Goal: Transaction & Acquisition: Purchase product/service

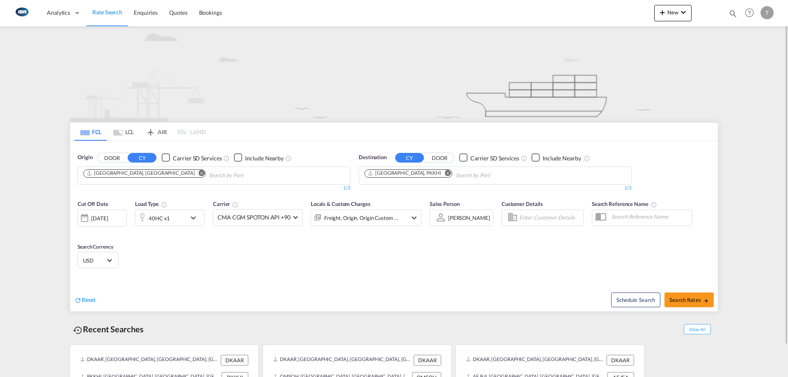
click at [199, 172] on md-icon "Remove" at bounding box center [202, 173] width 6 height 6
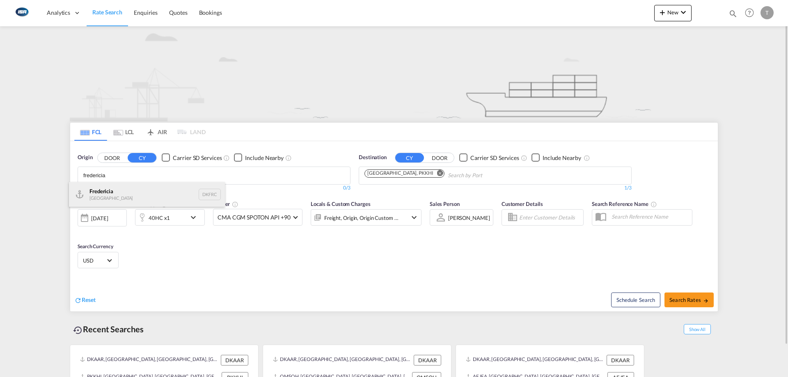
type input "fredericia"
click at [134, 190] on div "Fredericia [GEOGRAPHIC_DATA] DKFRC" at bounding box center [147, 194] width 156 height 25
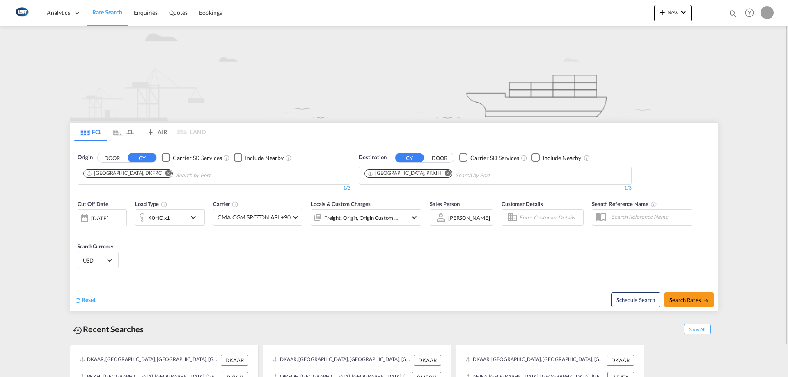
click at [445, 174] on md-icon "Remove" at bounding box center [448, 173] width 6 height 6
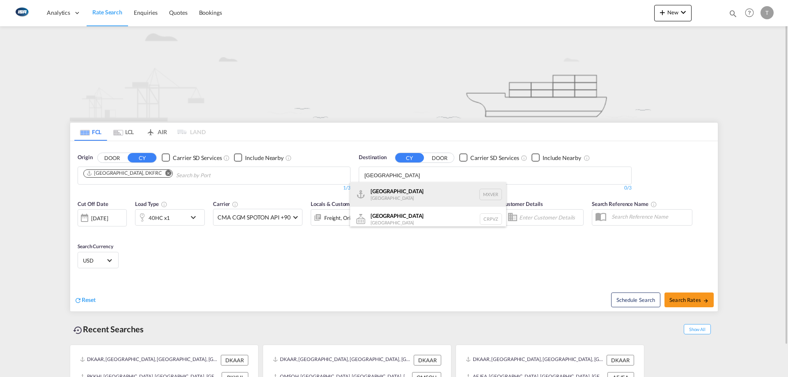
type input "[GEOGRAPHIC_DATA]"
click at [412, 184] on div "[GEOGRAPHIC_DATA] [GEOGRAPHIC_DATA] MXVER" at bounding box center [428, 194] width 156 height 25
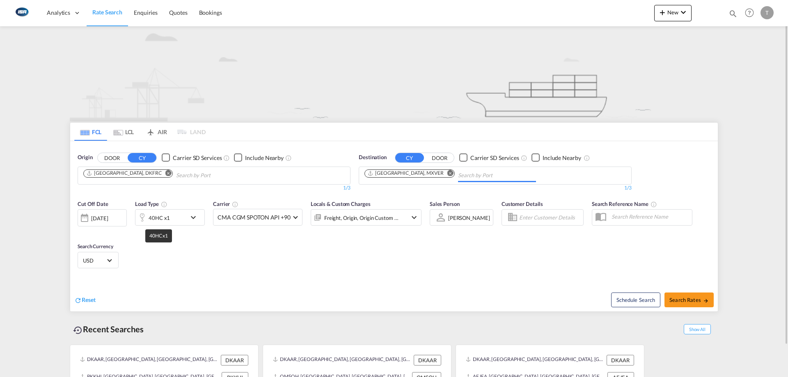
click at [163, 215] on div "40HC x1" at bounding box center [159, 217] width 21 height 11
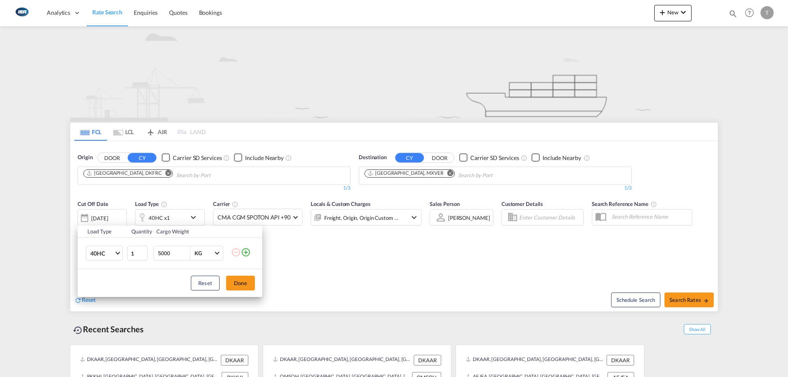
click at [105, 262] on td "40HC 20GP 40GP 40HC 45HC 20RE 40RE 40HR 20OT 40OT 20FR 40FR 40NR 20NR 45S 20TK …" at bounding box center [102, 254] width 49 height 32
click at [107, 256] on span "40HC" at bounding box center [102, 254] width 24 height 8
click at [101, 218] on div "20GP" at bounding box center [97, 214] width 14 height 8
click at [240, 286] on button "Done" at bounding box center [240, 283] width 29 height 15
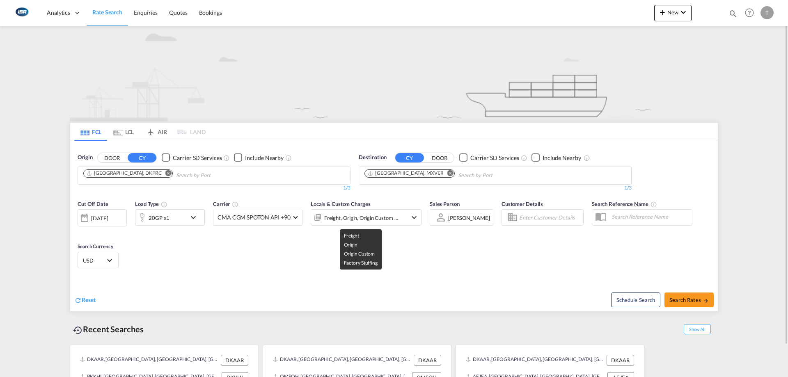
click at [372, 218] on div "Freight, Origin, Origin Custom +1" at bounding box center [361, 217] width 75 height 11
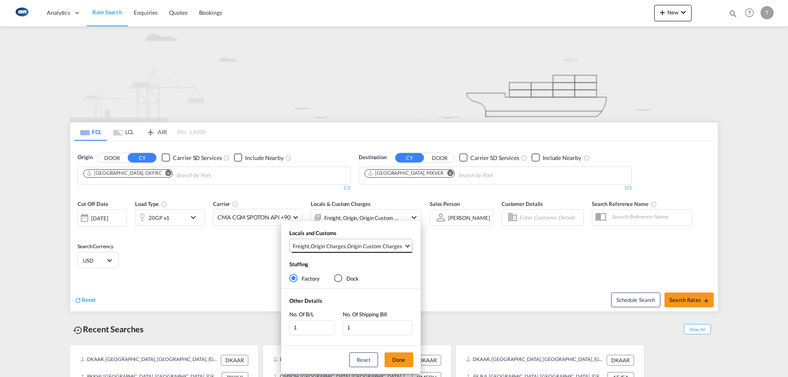
click at [350, 252] on md-select-value "Freight , Origin Charges , Origin Custom Charges" at bounding box center [352, 246] width 120 height 14
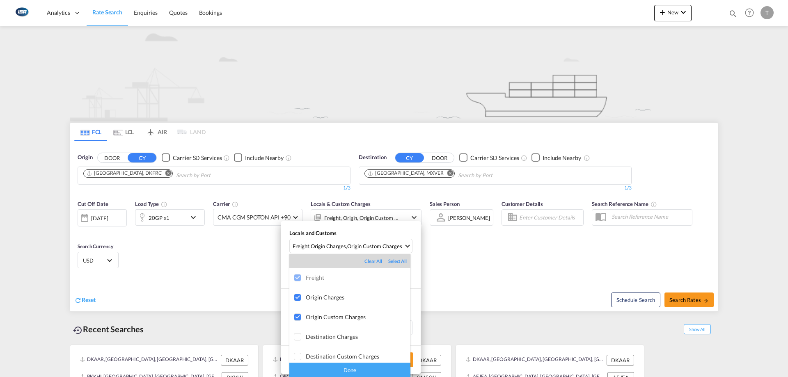
click at [366, 368] on div "Done" at bounding box center [349, 370] width 121 height 14
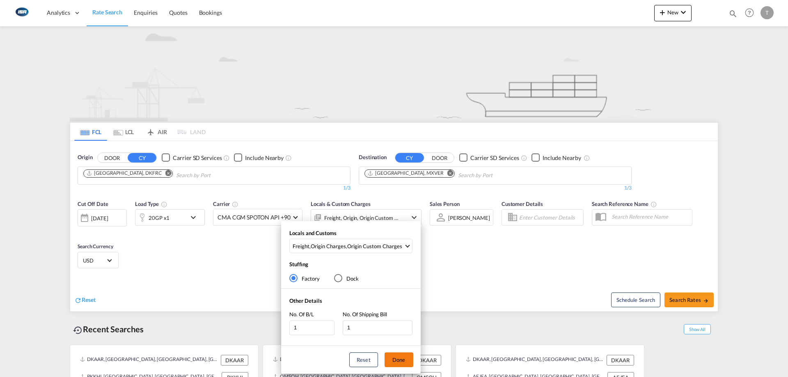
click at [400, 362] on button "Done" at bounding box center [398, 359] width 29 height 15
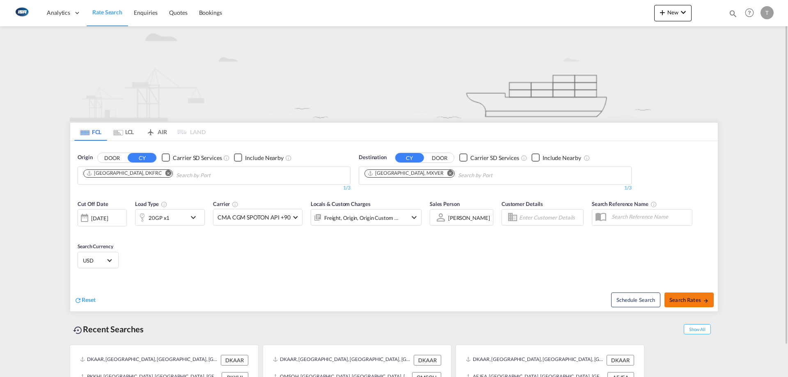
click at [689, 302] on span "Search Rates" at bounding box center [688, 300] width 39 height 7
type input "DKFRC to MXVER / [DATE]"
